Goal: Task Accomplishment & Management: Use online tool/utility

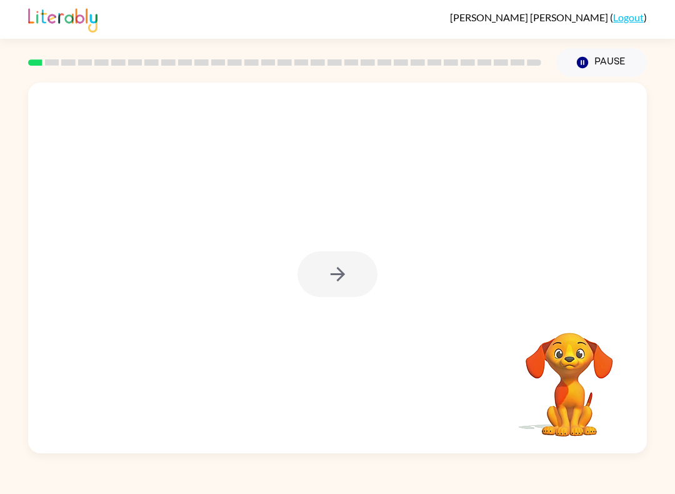
click at [344, 273] on div at bounding box center [338, 274] width 80 height 46
click at [344, 273] on icon "button" at bounding box center [338, 274] width 22 height 22
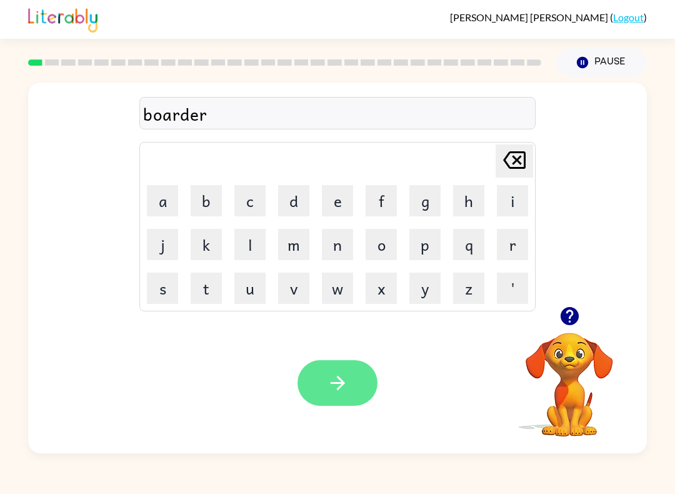
click at [317, 399] on button "button" at bounding box center [338, 383] width 80 height 46
click at [347, 383] on icon "button" at bounding box center [338, 383] width 22 height 22
click at [330, 371] on button "button" at bounding box center [338, 383] width 80 height 46
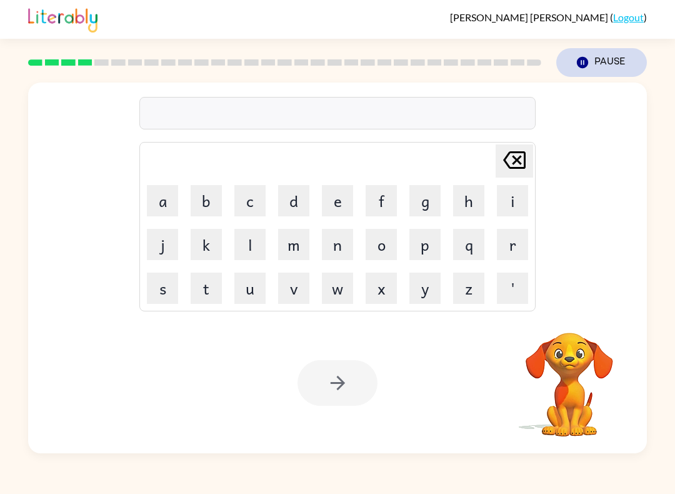
click at [600, 62] on button "Pause Pause" at bounding box center [601, 62] width 91 height 29
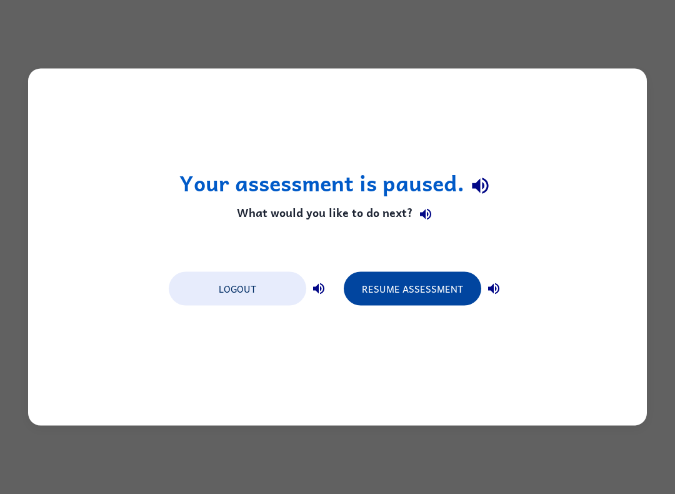
click at [409, 275] on button "Resume Assessment" at bounding box center [413, 289] width 138 height 34
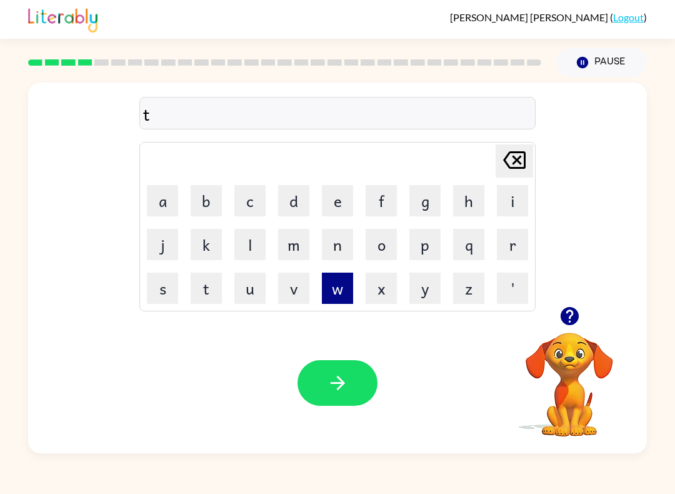
click at [343, 284] on button "w" at bounding box center [337, 288] width 31 height 31
click at [513, 200] on button "i" at bounding box center [512, 200] width 31 height 31
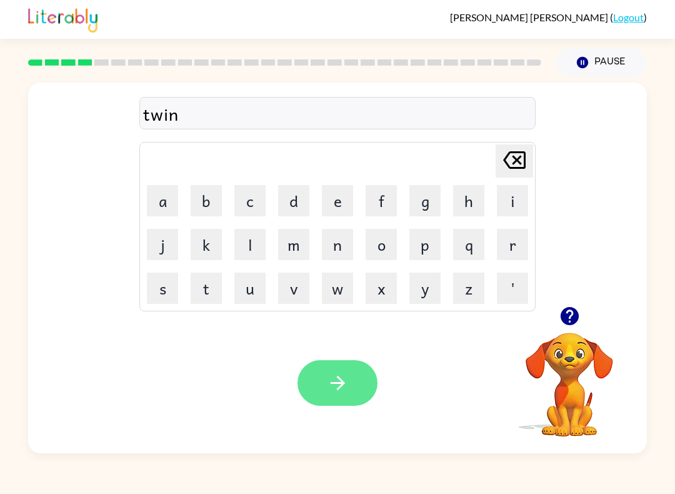
click at [330, 372] on button "button" at bounding box center [338, 383] width 80 height 46
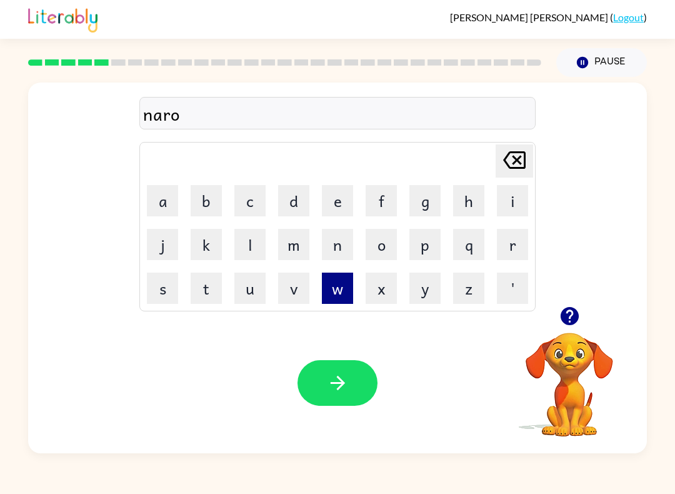
click at [339, 288] on button "w" at bounding box center [337, 288] width 31 height 31
click at [253, 244] on button "l" at bounding box center [249, 244] width 31 height 31
click at [511, 194] on button "i" at bounding box center [512, 200] width 31 height 31
click at [337, 189] on button "e" at bounding box center [337, 200] width 31 height 31
click at [527, 164] on icon "[PERSON_NAME] last character input" at bounding box center [514, 160] width 30 height 30
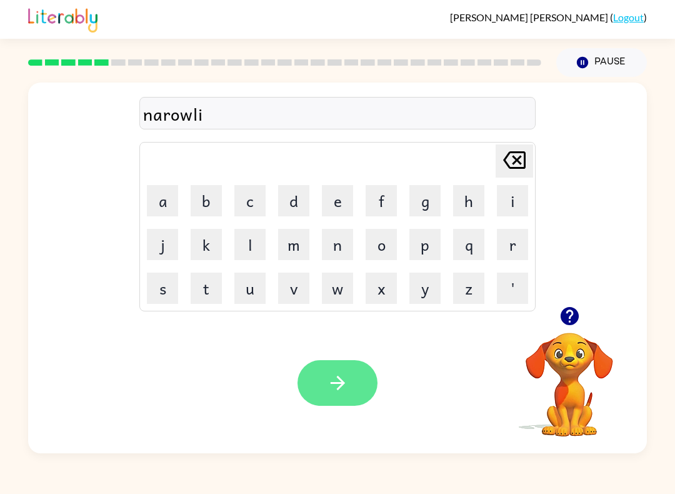
click at [334, 377] on icon "button" at bounding box center [338, 383] width 22 height 22
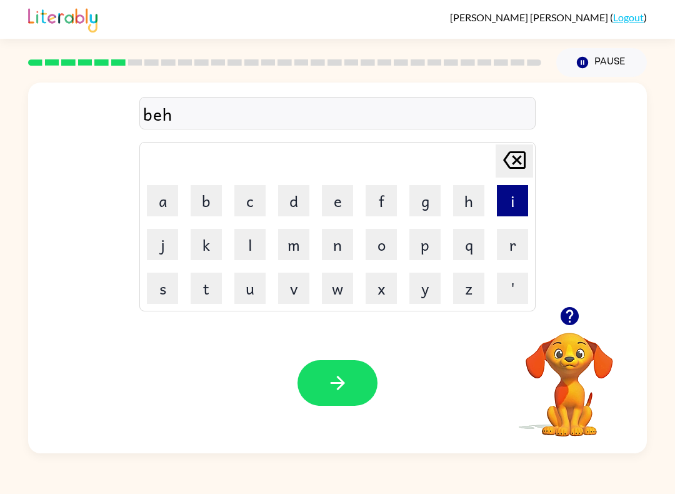
click at [513, 199] on button "i" at bounding box center [512, 200] width 31 height 31
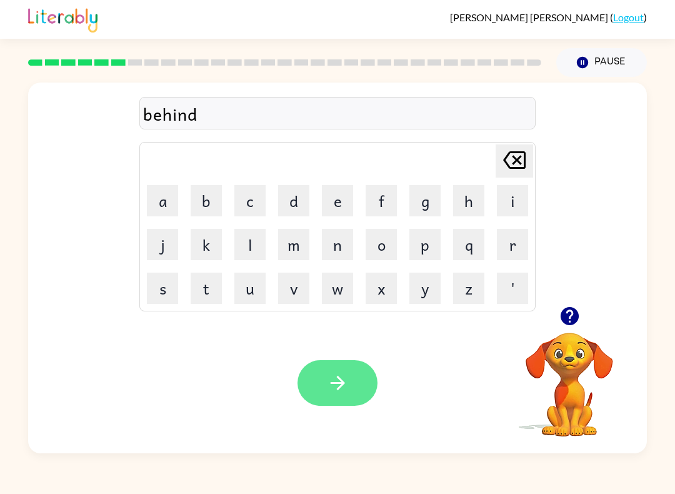
click at [313, 384] on button "button" at bounding box center [338, 383] width 80 height 46
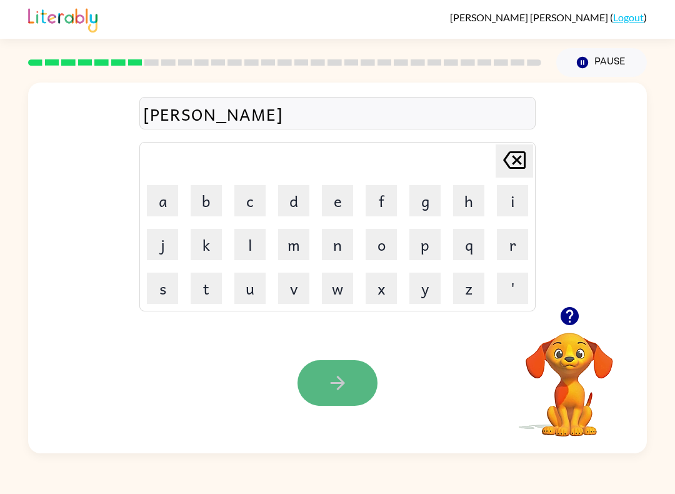
click at [338, 381] on icon "button" at bounding box center [338, 383] width 22 height 22
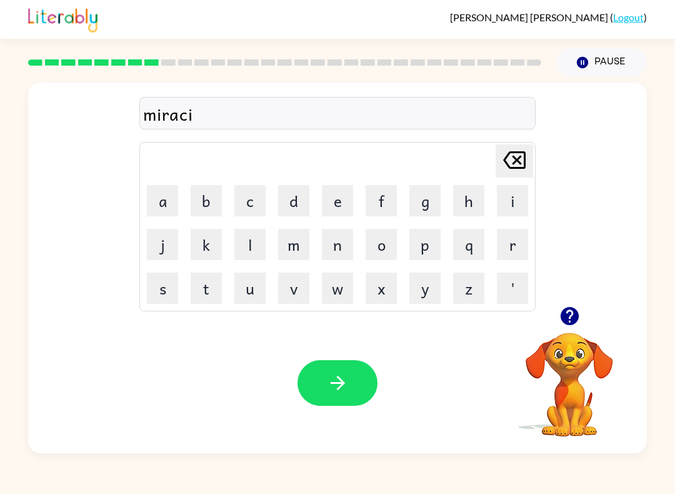
click at [515, 160] on icon "[PERSON_NAME] last character input" at bounding box center [514, 160] width 30 height 30
click at [516, 161] on icon at bounding box center [514, 160] width 23 height 18
click at [330, 381] on icon "button" at bounding box center [338, 383] width 22 height 22
click at [334, 372] on button "button" at bounding box center [338, 383] width 80 height 46
click at [577, 316] on icon "button" at bounding box center [569, 316] width 18 height 18
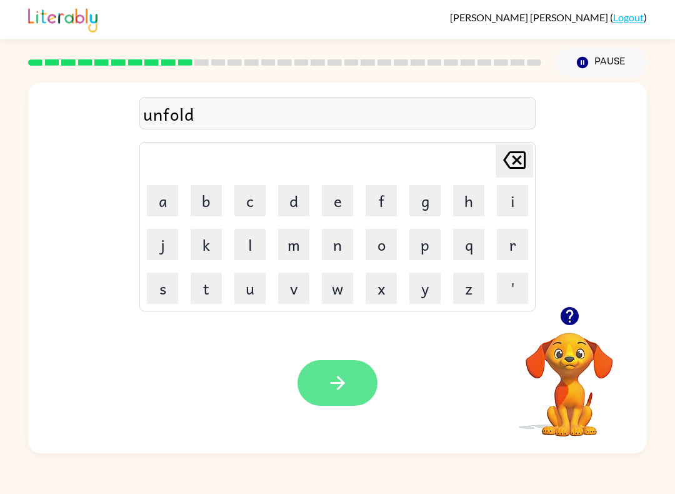
click at [331, 379] on icon "button" at bounding box center [338, 383] width 22 height 22
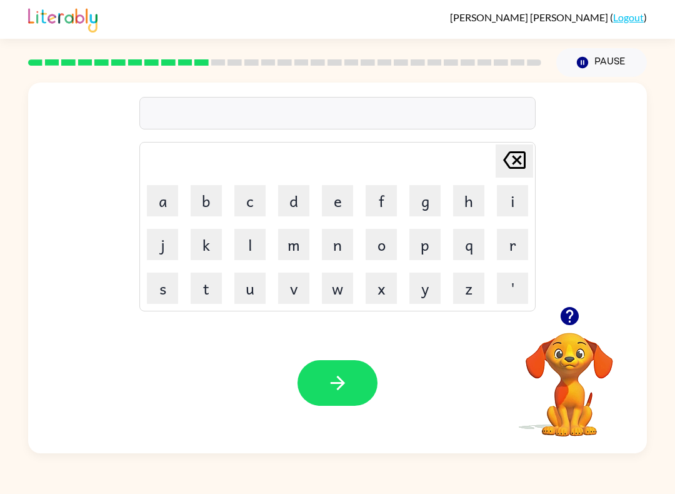
click at [571, 308] on icon "button" at bounding box center [570, 316] width 22 height 22
click at [325, 399] on button "button" at bounding box center [338, 383] width 80 height 46
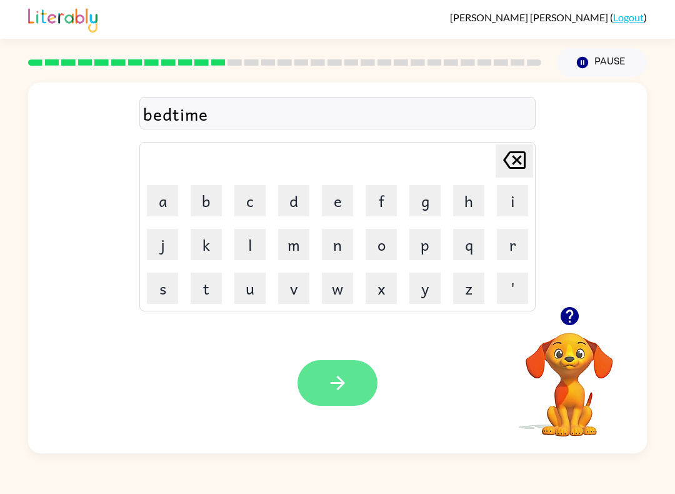
click at [342, 369] on button "button" at bounding box center [338, 383] width 80 height 46
click at [328, 381] on icon "button" at bounding box center [338, 383] width 22 height 22
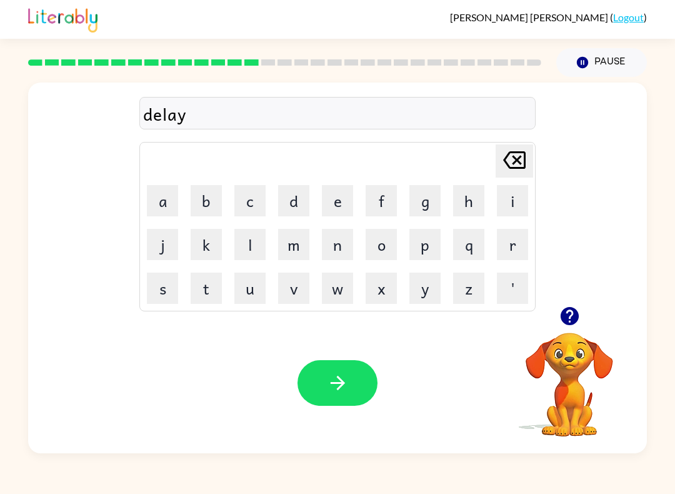
click at [344, 387] on icon "button" at bounding box center [338, 383] width 22 height 22
click at [208, 286] on button "t" at bounding box center [206, 288] width 31 height 31
click at [342, 204] on button "e" at bounding box center [337, 200] width 31 height 31
click at [510, 234] on button "r" at bounding box center [512, 244] width 31 height 31
click at [289, 237] on button "m" at bounding box center [293, 244] width 31 height 31
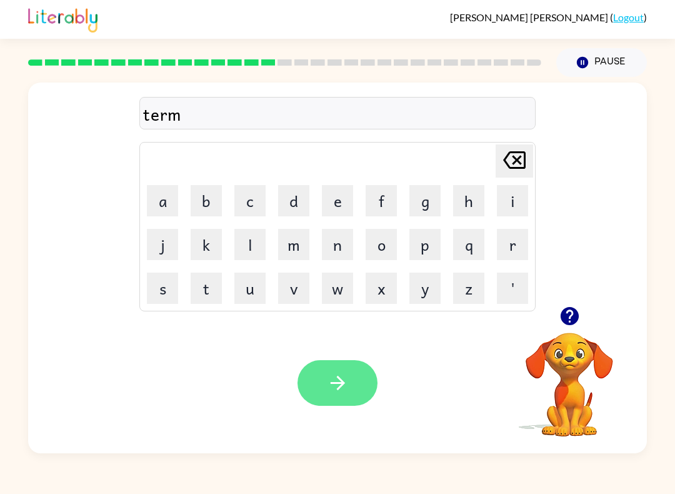
click at [327, 391] on icon "button" at bounding box center [338, 383] width 22 height 22
click at [356, 381] on button "button" at bounding box center [338, 383] width 80 height 46
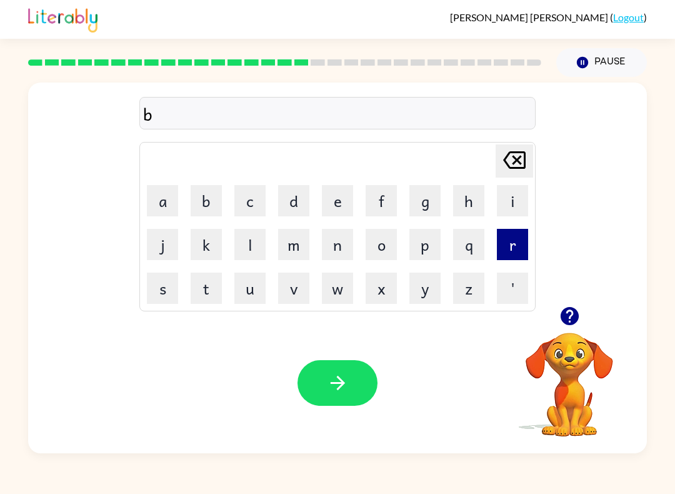
click at [508, 251] on button "r" at bounding box center [512, 244] width 31 height 31
click at [516, 208] on button "i" at bounding box center [512, 200] width 31 height 31
click at [284, 253] on button "m" at bounding box center [293, 244] width 31 height 31
click at [520, 206] on button "i" at bounding box center [512, 200] width 31 height 31
click at [351, 246] on button "n" at bounding box center [337, 244] width 31 height 31
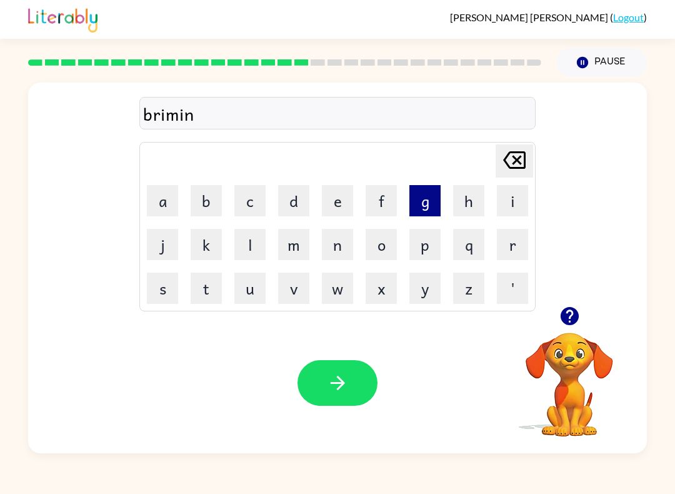
click at [422, 188] on button "g" at bounding box center [424, 200] width 31 height 31
click at [336, 371] on button "button" at bounding box center [338, 383] width 80 height 46
click at [429, 251] on button "p" at bounding box center [424, 244] width 31 height 31
click at [253, 251] on button "l" at bounding box center [249, 244] width 31 height 31
click at [166, 214] on button "a" at bounding box center [162, 200] width 31 height 31
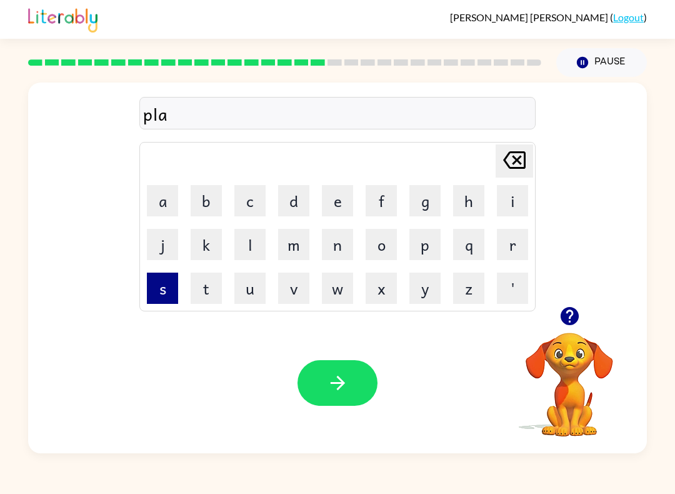
click at [167, 281] on button "s" at bounding box center [162, 288] width 31 height 31
click at [209, 286] on button "t" at bounding box center [206, 288] width 31 height 31
click at [517, 206] on button "i" at bounding box center [512, 200] width 31 height 31
click at [252, 213] on button "c" at bounding box center [249, 200] width 31 height 31
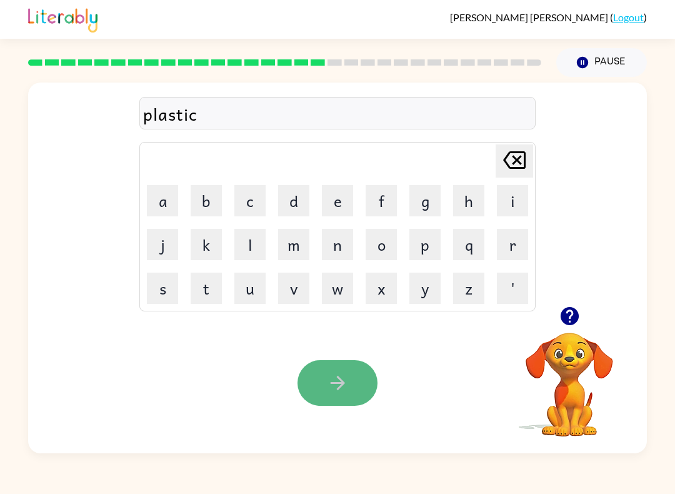
click at [349, 379] on button "button" at bounding box center [338, 383] width 80 height 46
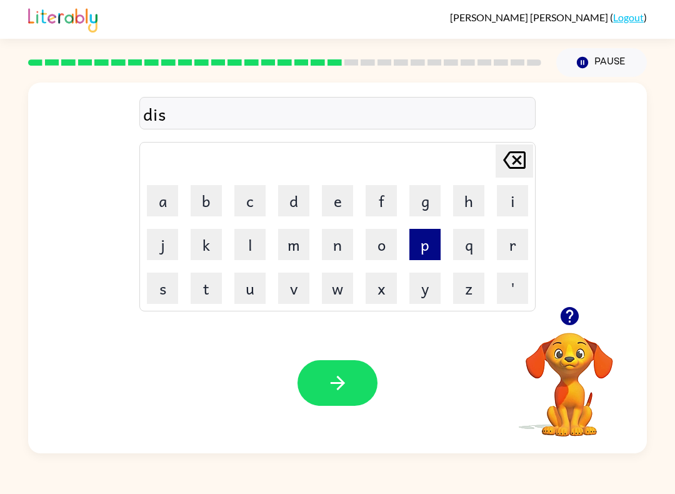
click at [419, 246] on button "p" at bounding box center [424, 244] width 31 height 31
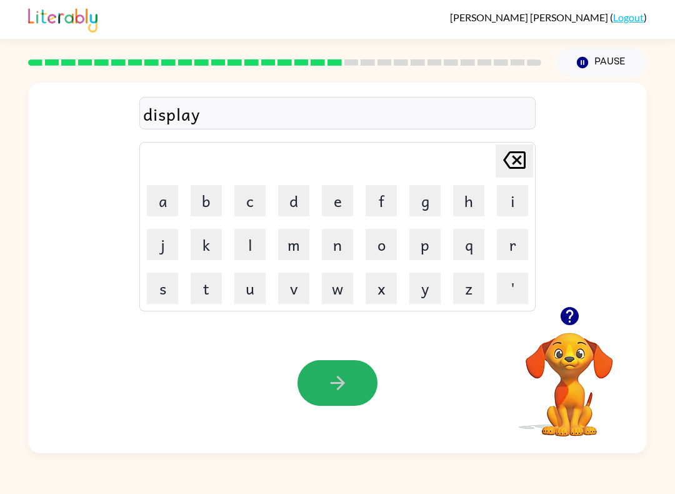
click at [346, 388] on icon "button" at bounding box center [338, 383] width 22 height 22
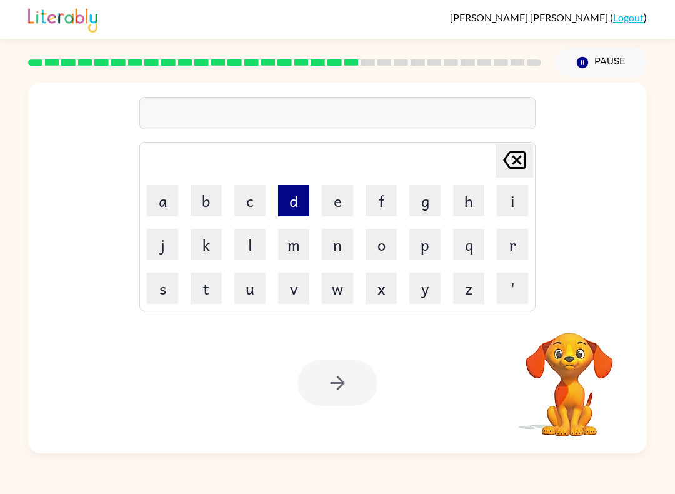
click at [291, 201] on button "d" at bounding box center [293, 200] width 31 height 31
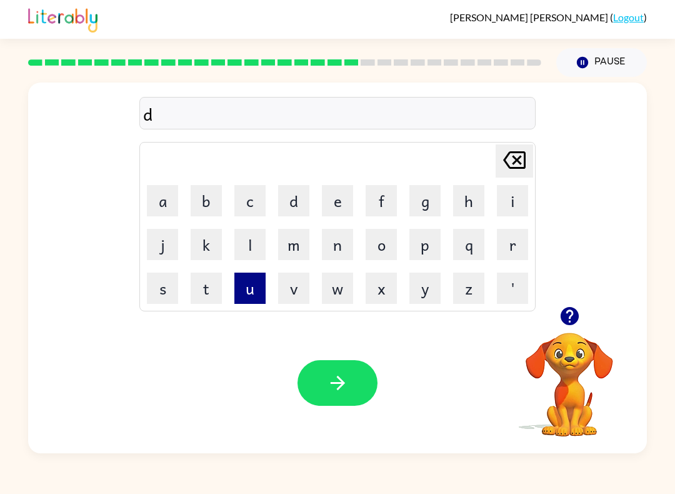
click at [253, 289] on button "u" at bounding box center [249, 288] width 31 height 31
click at [166, 303] on button "s" at bounding box center [162, 288] width 31 height 31
click at [197, 289] on button "t" at bounding box center [206, 288] width 31 height 31
click at [351, 197] on button "e" at bounding box center [337, 200] width 31 height 31
click at [304, 197] on button "d" at bounding box center [293, 200] width 31 height 31
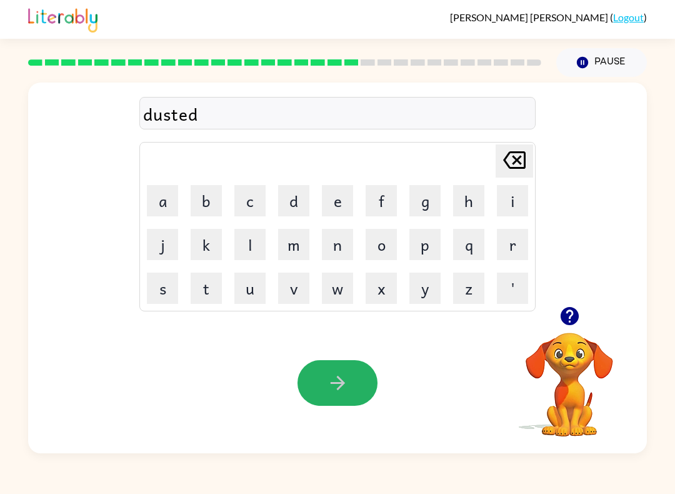
click at [356, 389] on button "button" at bounding box center [338, 383] width 80 height 46
click at [346, 374] on icon "button" at bounding box center [338, 383] width 22 height 22
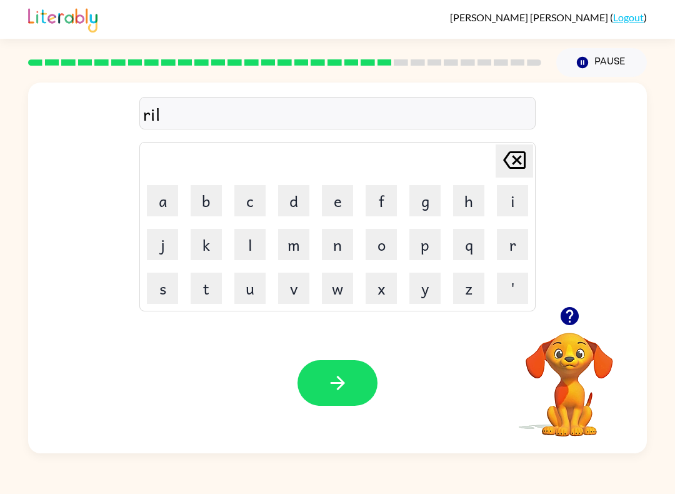
click at [513, 160] on icon "[PERSON_NAME] last character input" at bounding box center [514, 160] width 30 height 30
click at [521, 165] on icon "[PERSON_NAME] last character input" at bounding box center [514, 160] width 30 height 30
click at [326, 379] on button "button" at bounding box center [338, 383] width 80 height 46
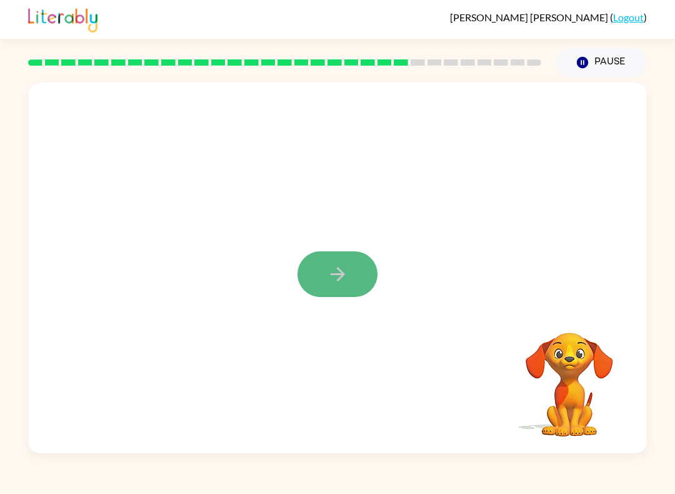
click at [331, 283] on icon "button" at bounding box center [338, 274] width 22 height 22
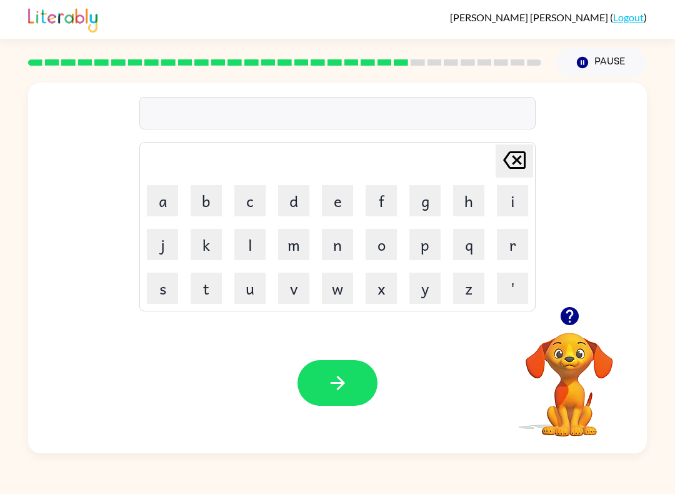
click at [575, 316] on icon "button" at bounding box center [569, 316] width 18 height 18
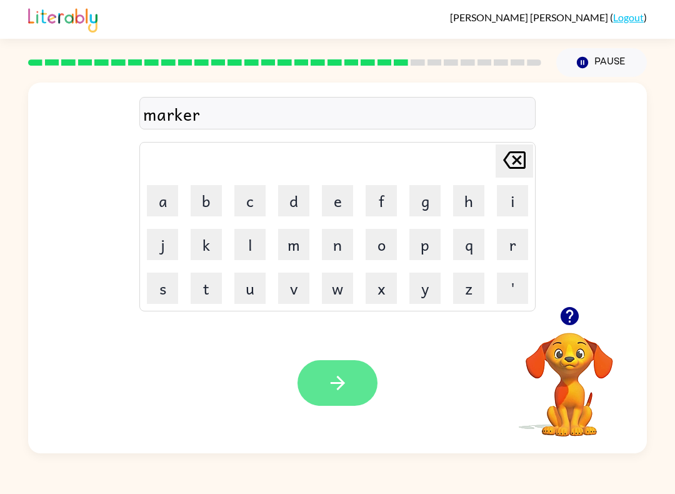
click at [336, 381] on icon "button" at bounding box center [338, 383] width 22 height 22
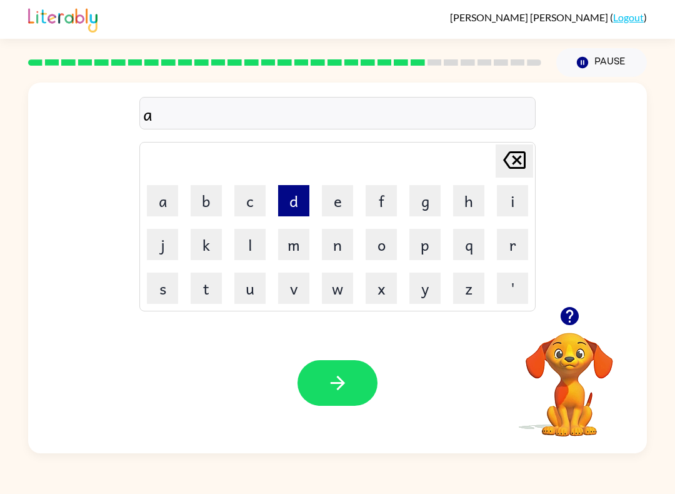
click at [294, 198] on button "d" at bounding box center [293, 200] width 31 height 31
click at [291, 283] on button "v" at bounding box center [293, 288] width 31 height 31
click at [166, 196] on button "a" at bounding box center [162, 200] width 31 height 31
click at [332, 252] on button "n" at bounding box center [337, 244] width 31 height 31
click at [245, 203] on button "c" at bounding box center [249, 200] width 31 height 31
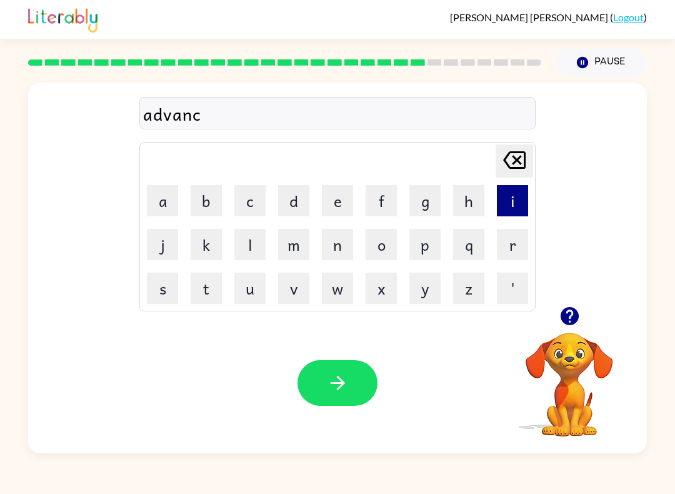
click at [503, 199] on button "i" at bounding box center [512, 200] width 31 height 31
click at [345, 241] on button "n" at bounding box center [337, 244] width 31 height 31
click at [427, 212] on button "g" at bounding box center [424, 200] width 31 height 31
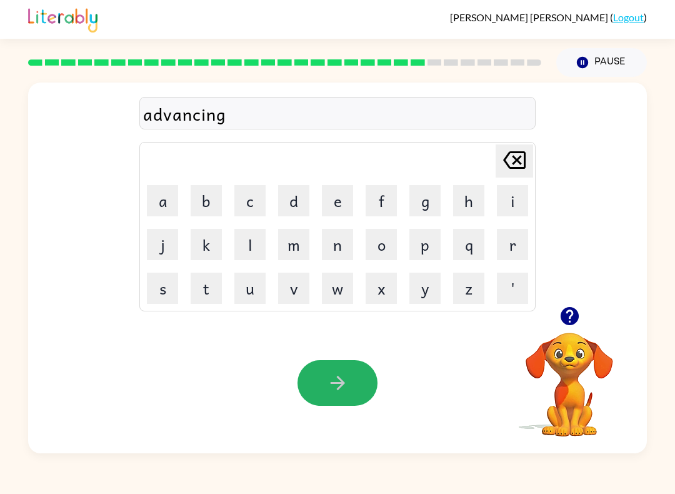
click at [328, 386] on icon "button" at bounding box center [338, 383] width 22 height 22
click at [338, 393] on icon "button" at bounding box center [338, 383] width 22 height 22
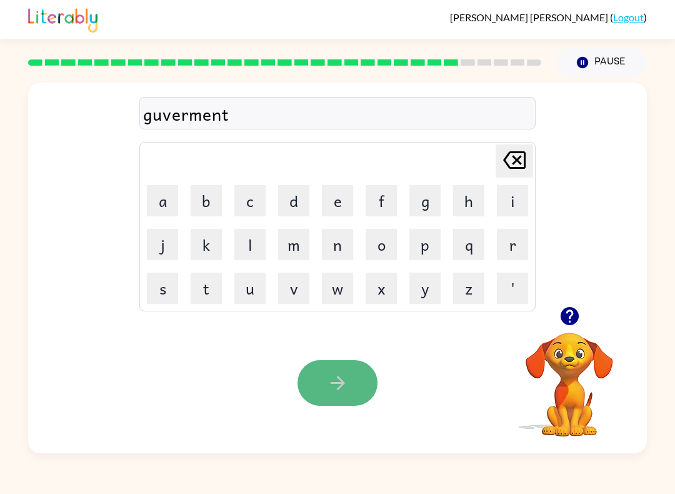
click at [336, 382] on icon "button" at bounding box center [338, 383] width 22 height 22
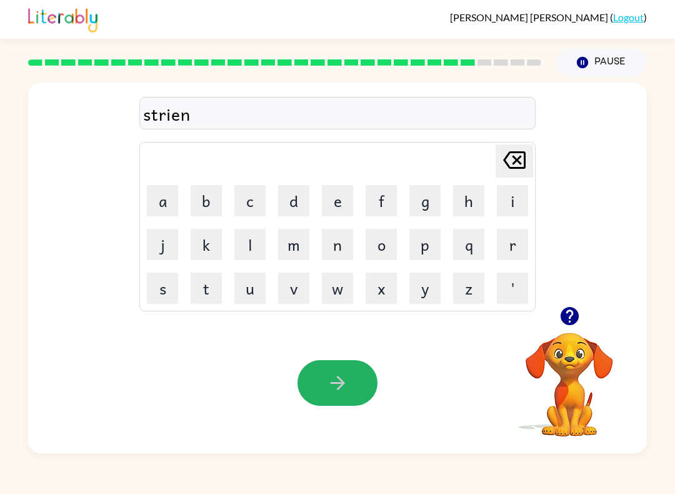
click at [344, 393] on icon "button" at bounding box center [338, 383] width 22 height 22
click at [339, 376] on icon "button" at bounding box center [338, 383] width 22 height 22
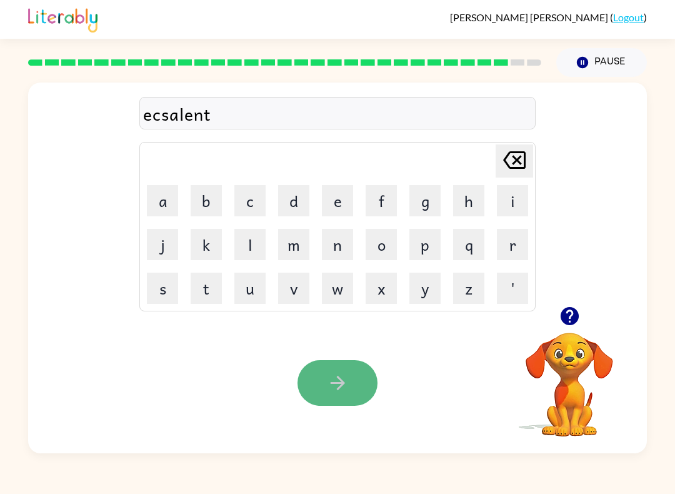
click at [328, 379] on icon "button" at bounding box center [338, 383] width 22 height 22
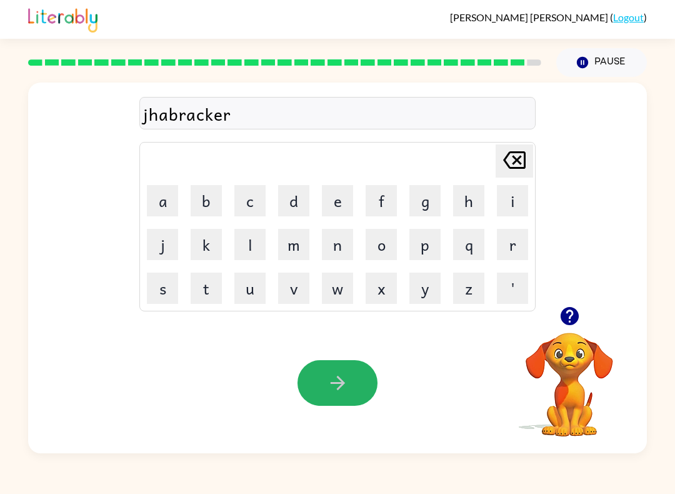
click at [338, 384] on icon "button" at bounding box center [338, 383] width 22 height 22
